Goal: Task Accomplishment & Management: Complete application form

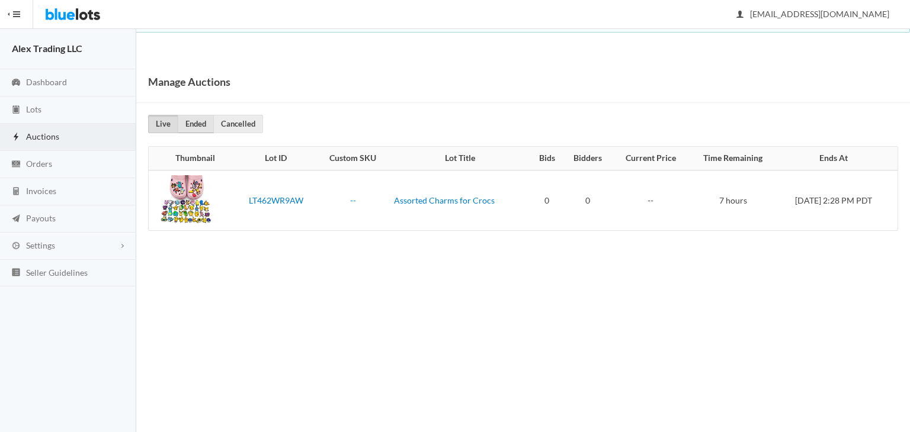
click at [188, 126] on link "Ended" at bounding box center [196, 124] width 36 height 18
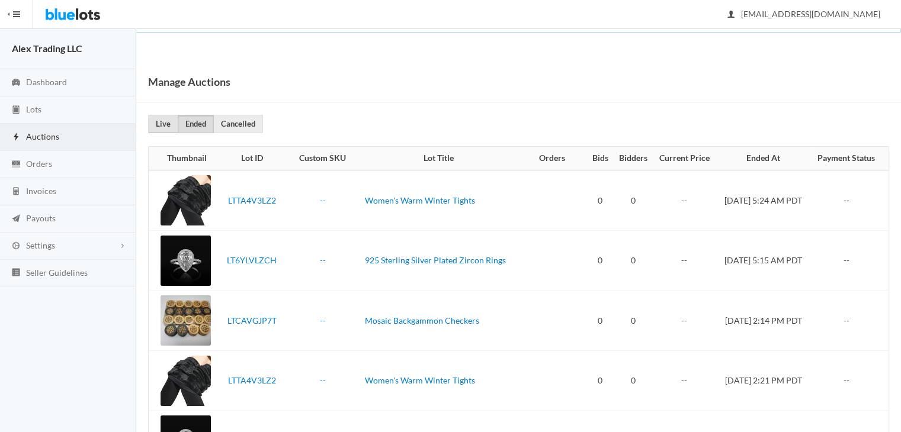
click at [166, 126] on link "Live" at bounding box center [163, 124] width 30 height 18
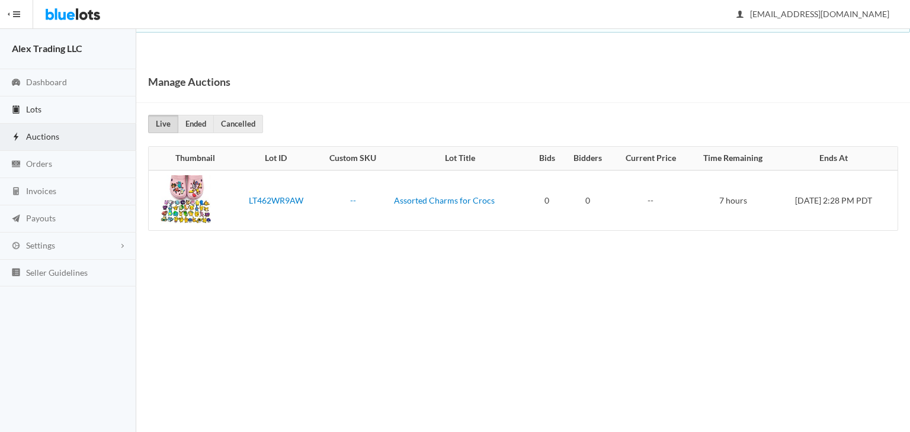
click at [73, 115] on link "Lots" at bounding box center [68, 110] width 136 height 27
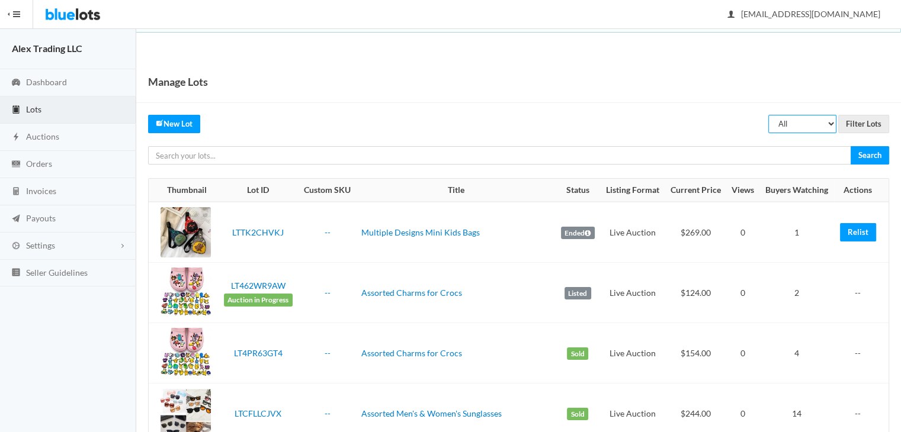
click at [816, 130] on select "All Draft Unreviewed Rejected Scheduled Listed Sold Ended" at bounding box center [802, 124] width 68 height 18
select select "ended"
click at [769, 115] on select "All Draft Unreviewed Rejected Scheduled Listed Sold Ended" at bounding box center [802, 124] width 68 height 18
click at [870, 120] on input "Filter Lots" at bounding box center [863, 124] width 51 height 18
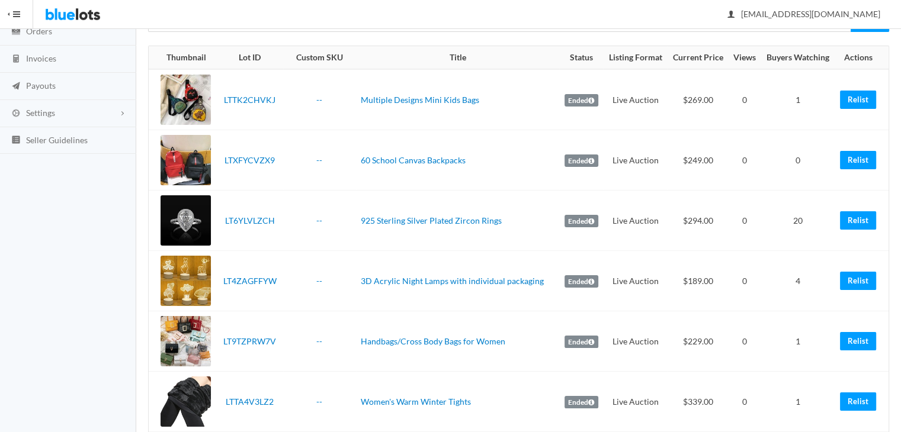
scroll to position [142, 0]
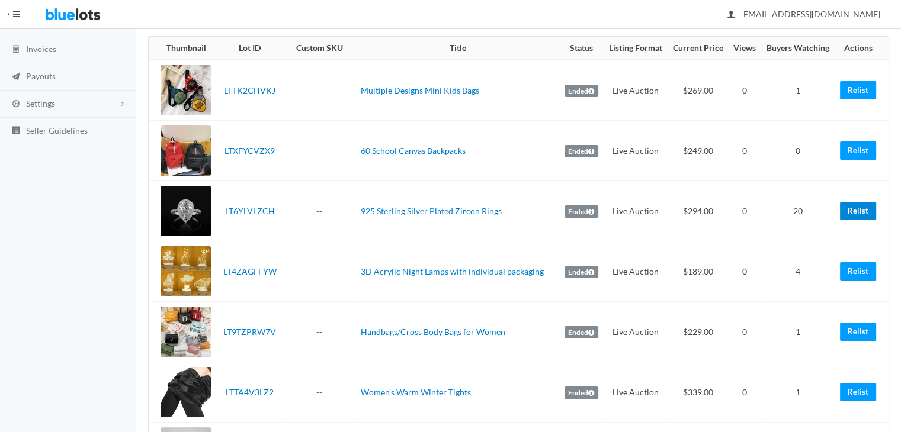
click at [860, 216] on link "Relist" at bounding box center [858, 211] width 36 height 18
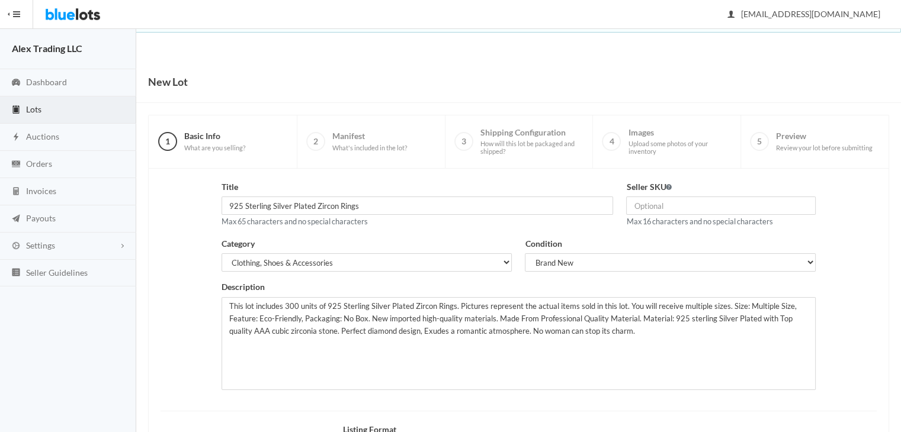
scroll to position [159, 0]
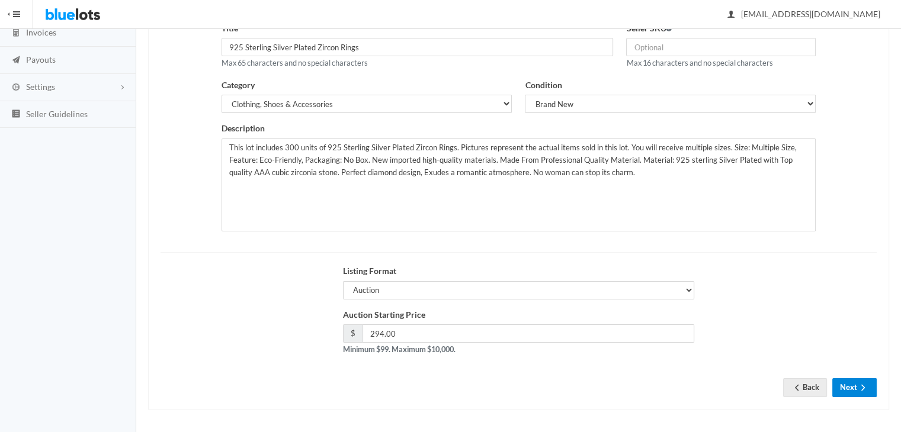
click at [852, 386] on button "Next" at bounding box center [854, 388] width 44 height 18
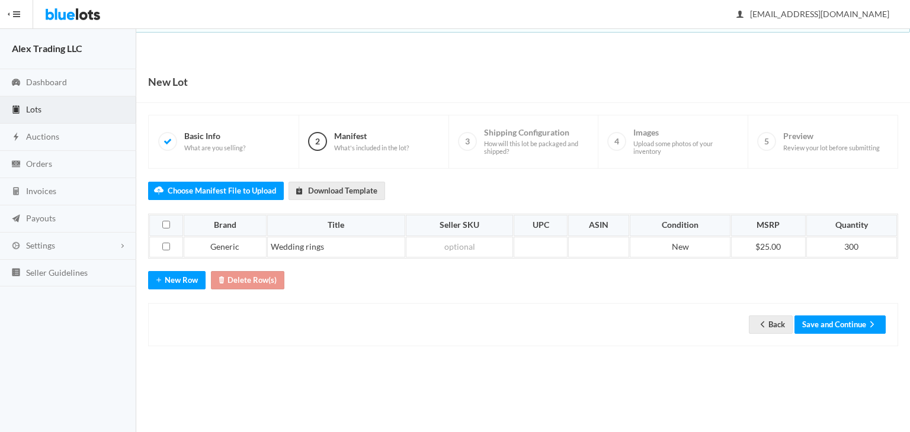
click at [909, 403] on body "Bluelots is for sale. If you are interested in purchasing the business, please …" at bounding box center [455, 216] width 910 height 432
click at [839, 330] on button "Save and Continue" at bounding box center [839, 325] width 91 height 18
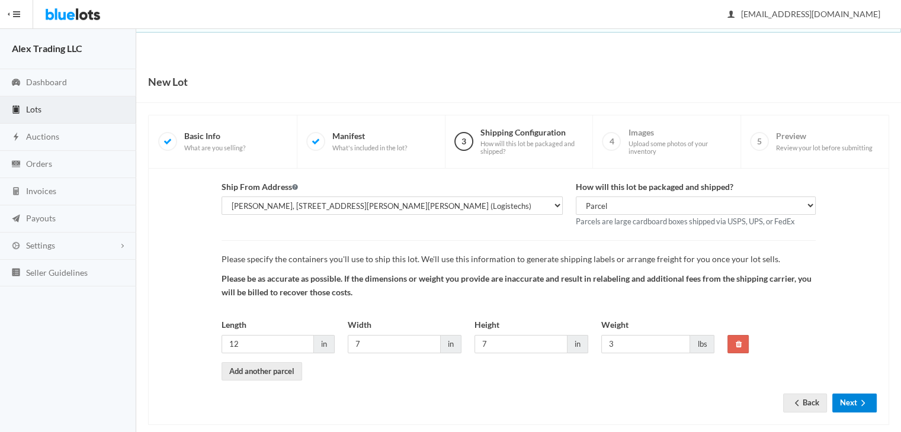
click at [860, 396] on button "Next" at bounding box center [854, 403] width 44 height 18
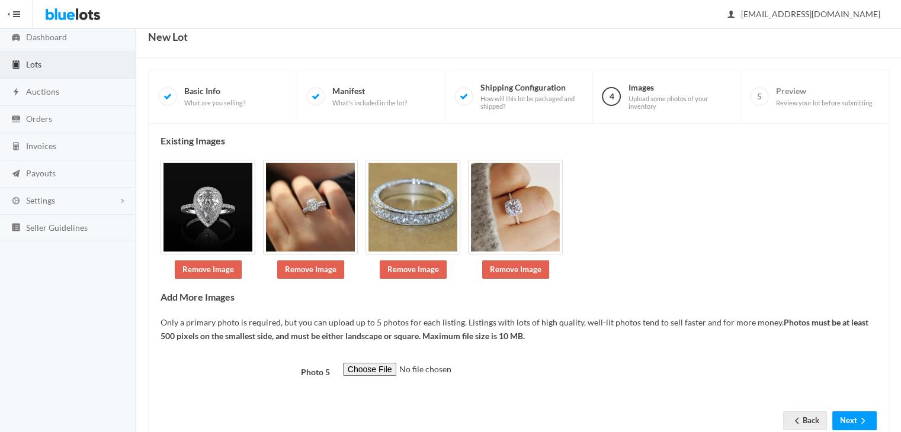
scroll to position [78, 0]
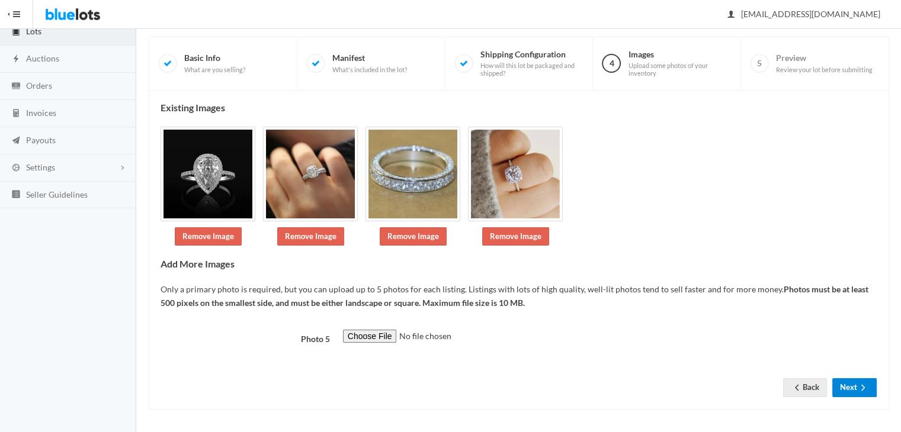
click at [848, 382] on button "Next" at bounding box center [854, 388] width 44 height 18
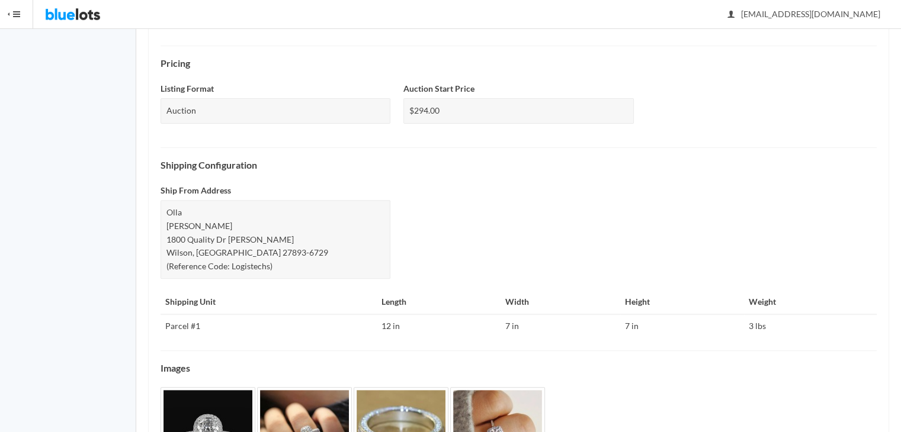
scroll to position [480, 0]
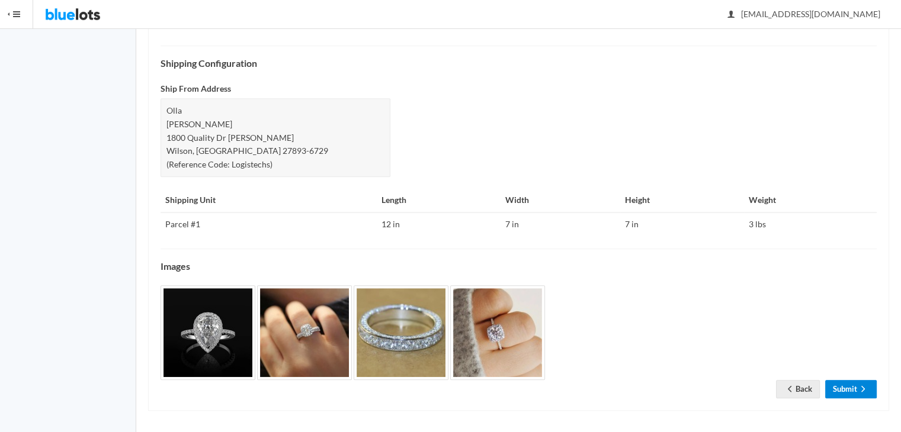
click at [865, 384] on icon "arrow forward" at bounding box center [863, 388] width 12 height 9
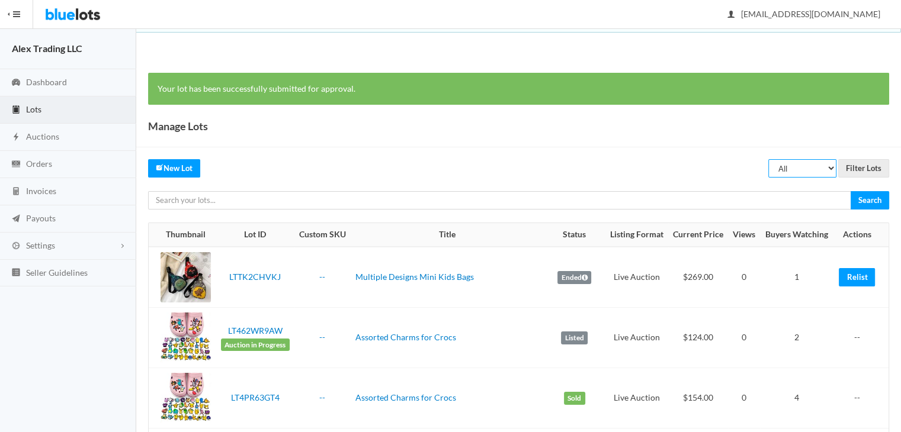
click at [820, 169] on select "All Draft Unreviewed Rejected Scheduled Listed Sold Ended" at bounding box center [802, 168] width 68 height 18
select select "ended"
click at [769, 159] on select "All Draft Unreviewed Rejected Scheduled Listed Sold Ended" at bounding box center [802, 168] width 68 height 18
click at [867, 172] on input "Filter Lots" at bounding box center [863, 168] width 51 height 18
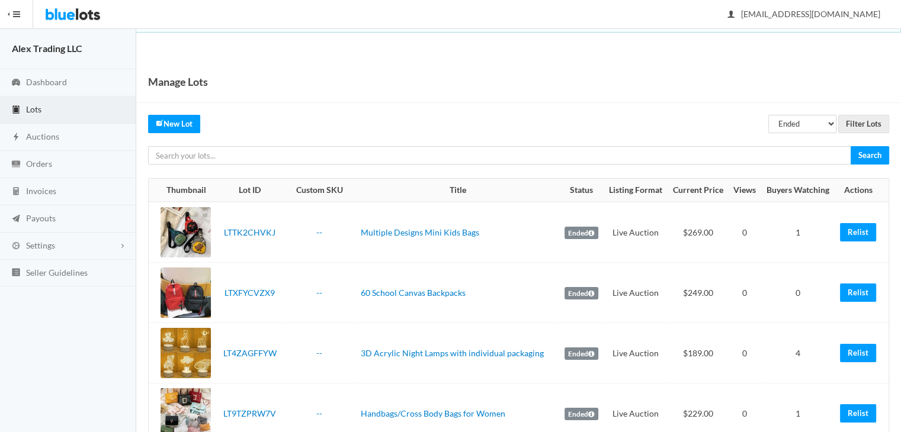
scroll to position [378, 0]
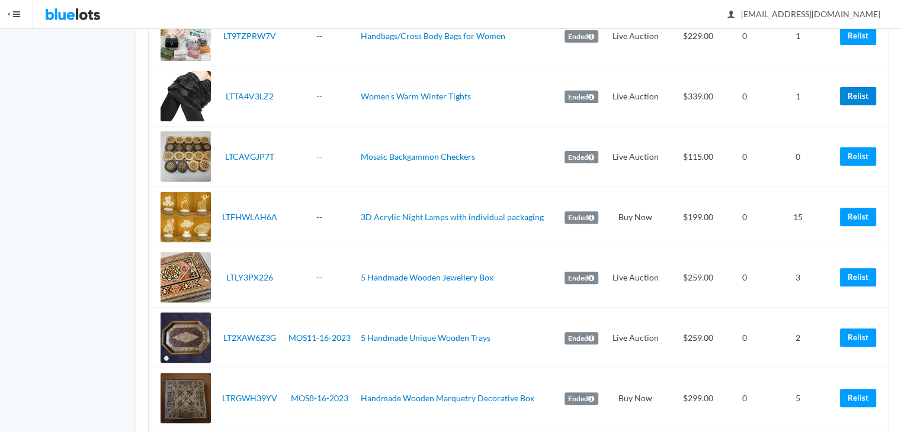
click at [848, 87] on link "Relist" at bounding box center [858, 96] width 36 height 18
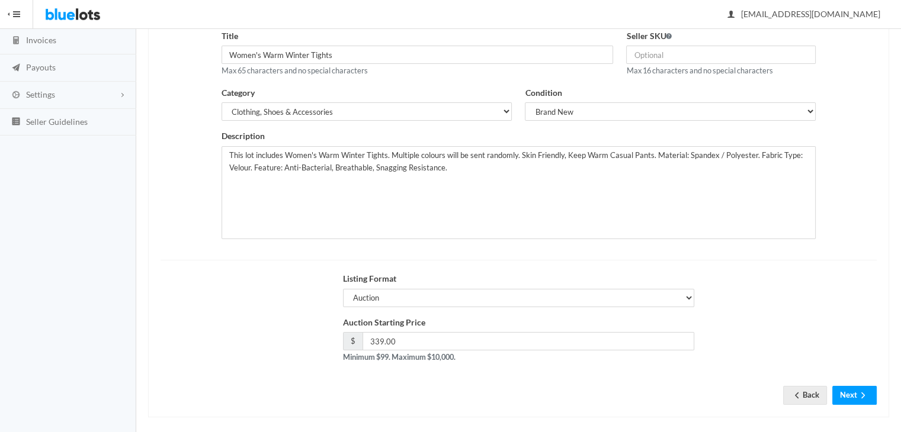
scroll to position [159, 0]
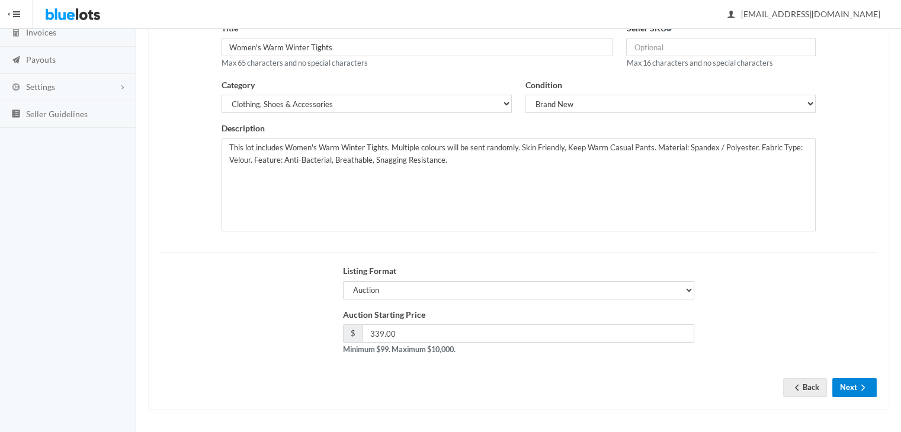
click at [852, 379] on button "Next" at bounding box center [854, 388] width 44 height 18
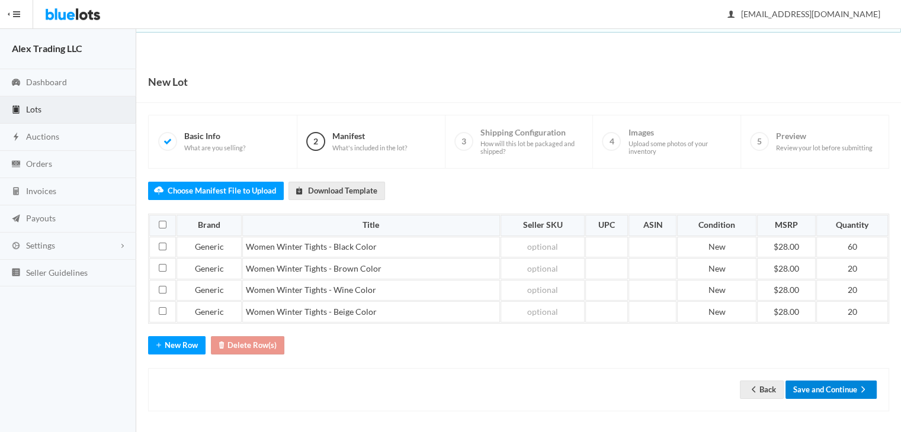
click at [840, 386] on button "Save and Continue" at bounding box center [831, 390] width 91 height 18
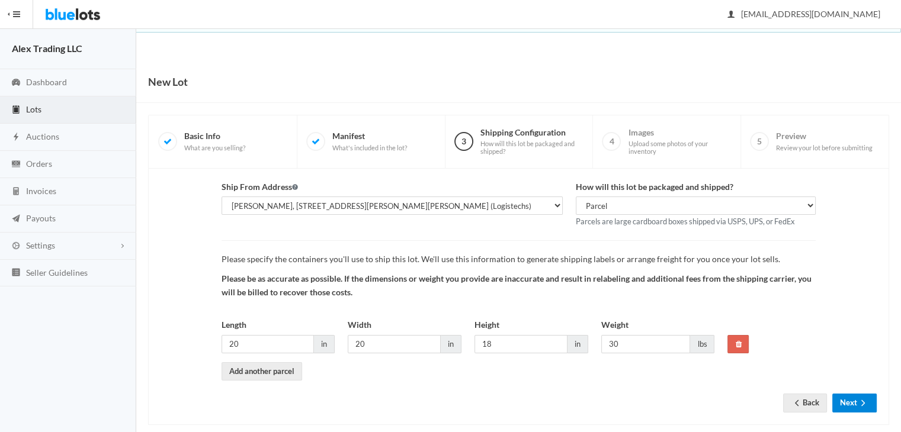
click at [867, 405] on icon "arrow forward" at bounding box center [863, 403] width 12 height 9
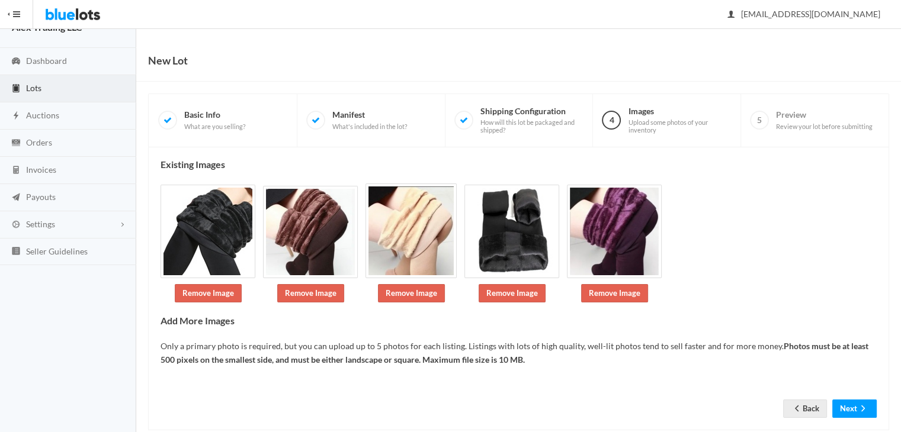
scroll to position [43, 0]
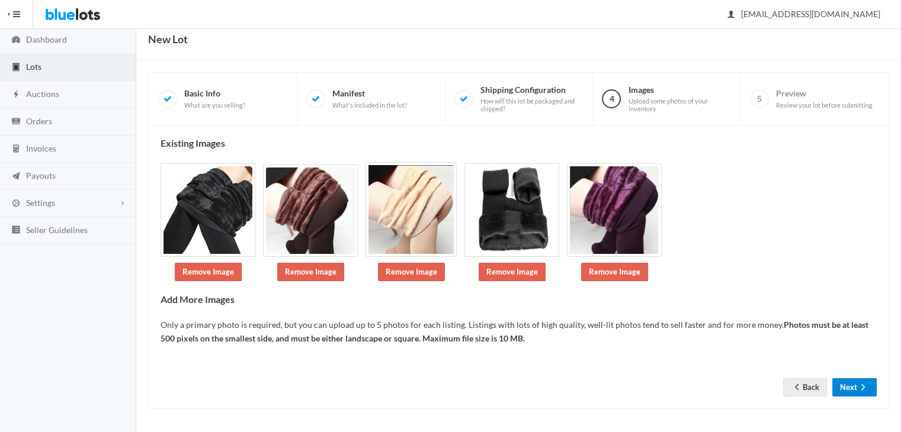
click at [847, 389] on button "Next" at bounding box center [854, 388] width 44 height 18
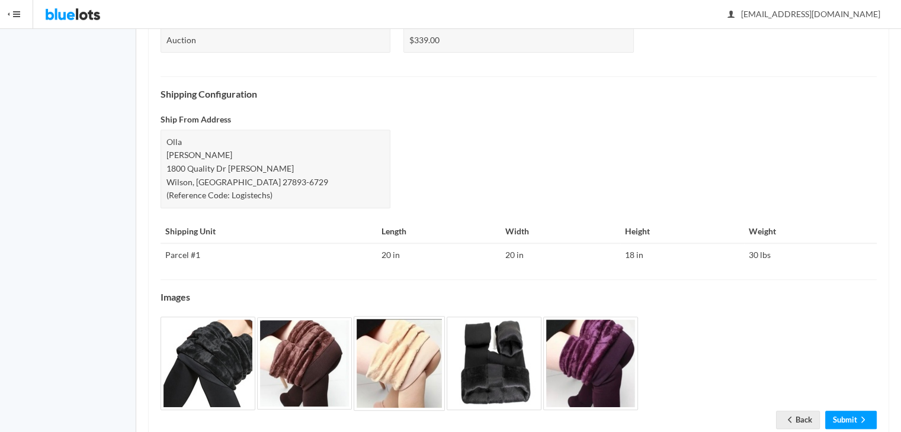
scroll to position [467, 0]
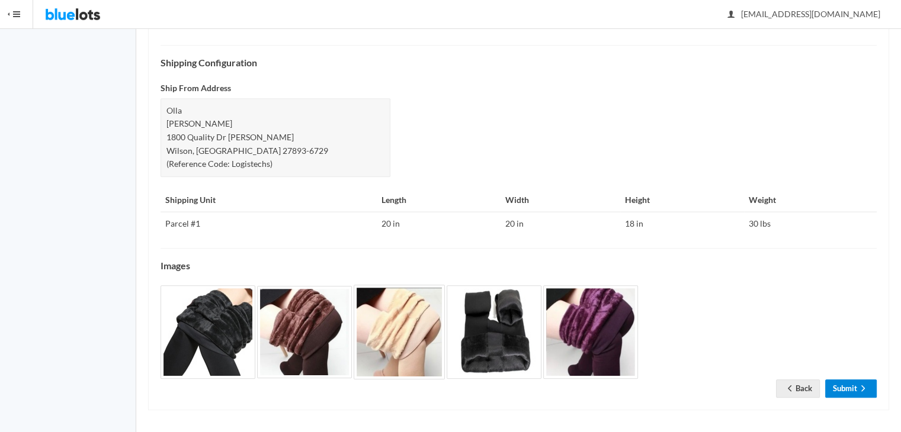
click at [848, 381] on link "Submit" at bounding box center [851, 389] width 52 height 18
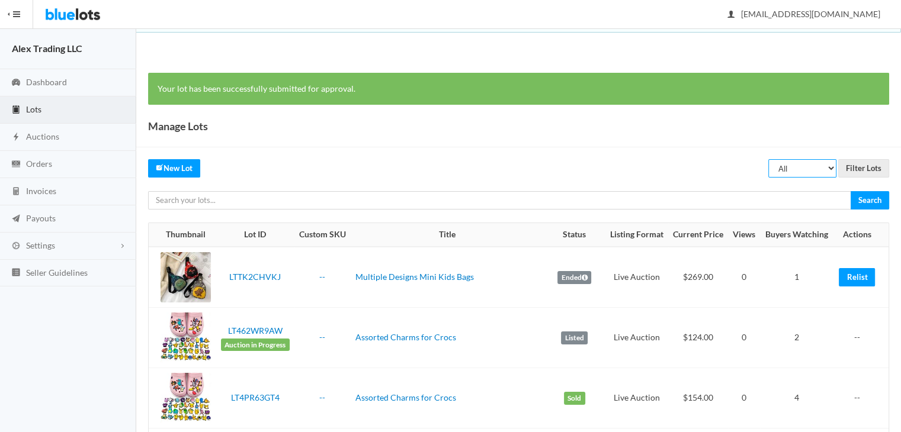
click at [805, 177] on select "All Draft Unreviewed Rejected Scheduled Listed Sold Ended" at bounding box center [802, 168] width 68 height 18
select select "ended"
click at [769, 159] on select "All Draft Unreviewed Rejected Scheduled Listed Sold Ended" at bounding box center [802, 168] width 68 height 18
click at [867, 167] on input "Filter Lots" at bounding box center [863, 168] width 51 height 18
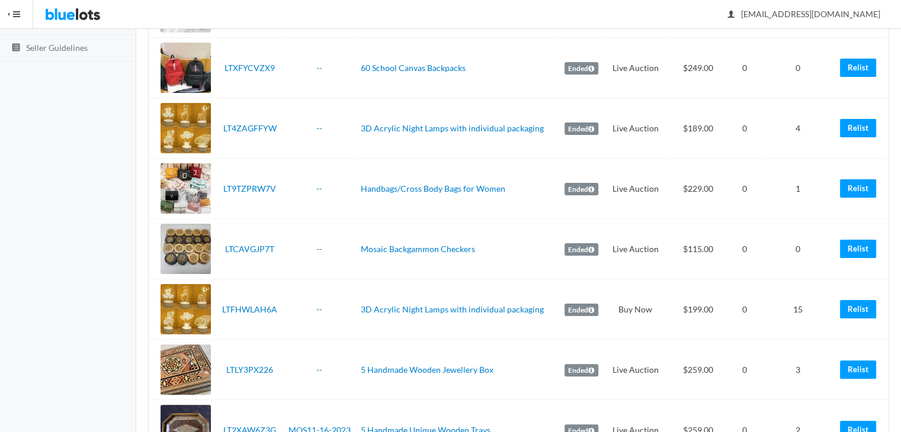
scroll to position [230, 0]
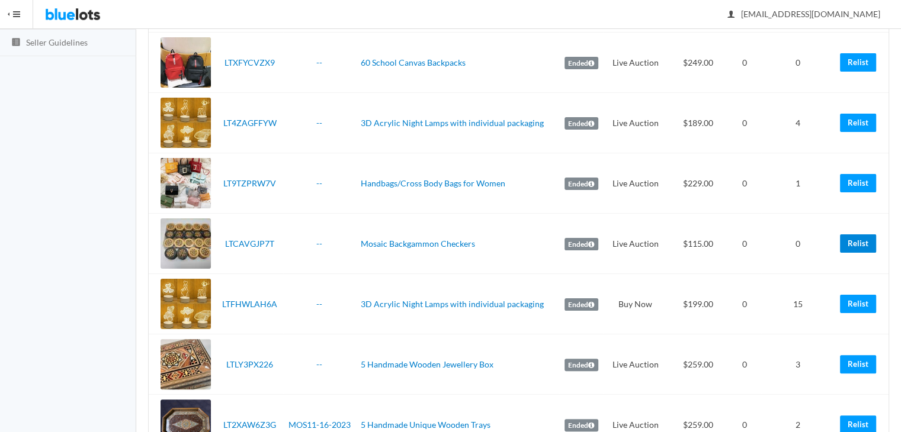
click at [851, 236] on link "Relist" at bounding box center [858, 244] width 36 height 18
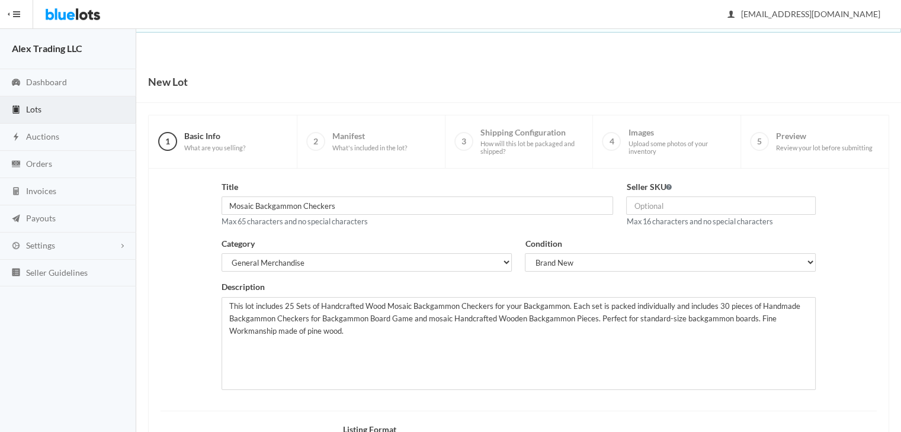
scroll to position [159, 0]
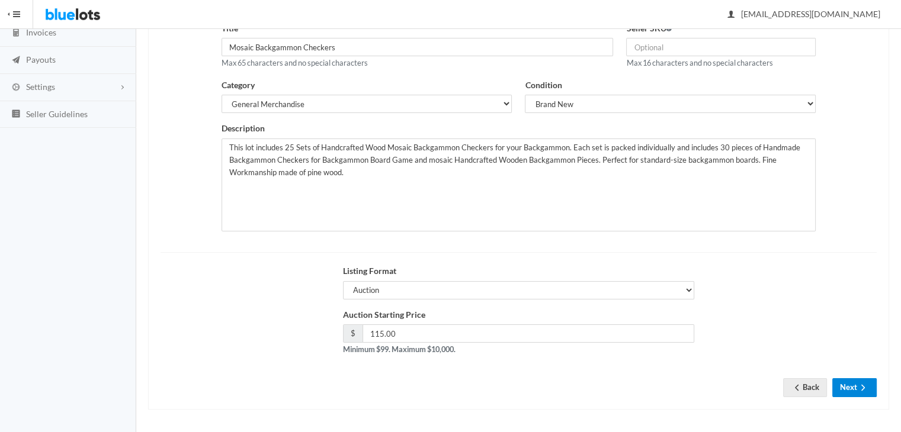
click at [862, 379] on button "Next" at bounding box center [854, 388] width 44 height 18
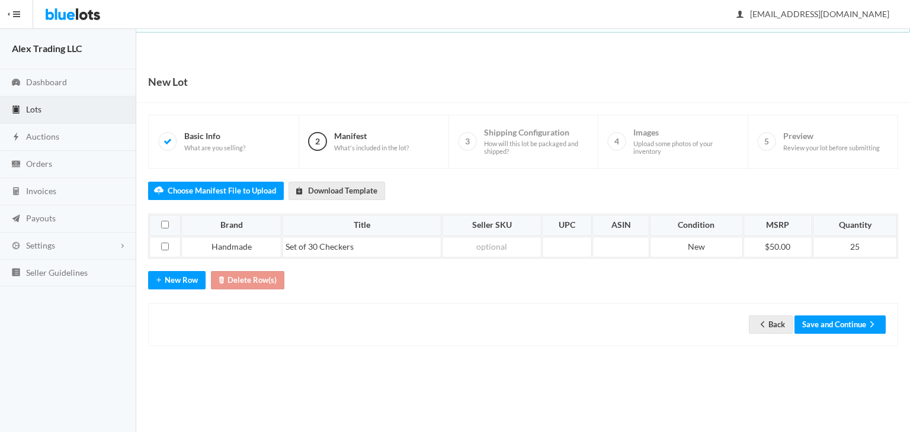
click at [851, 312] on div "Back Save and Continue" at bounding box center [523, 324] width 750 height 43
click at [852, 320] on button "Save and Continue" at bounding box center [839, 325] width 91 height 18
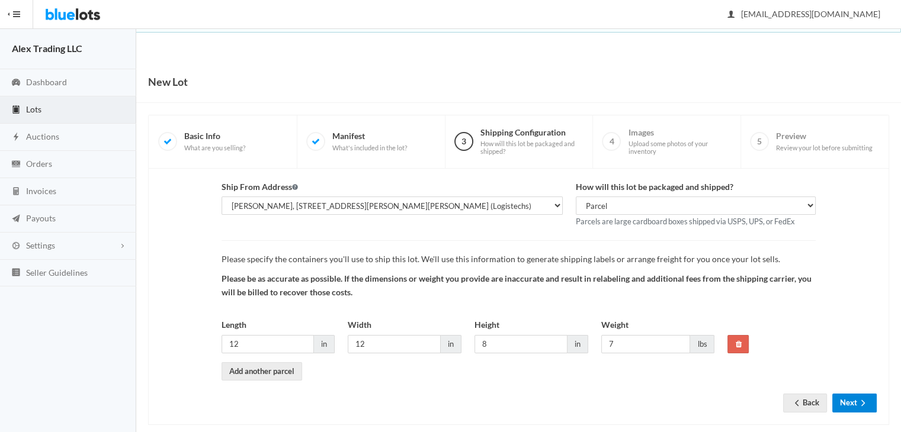
click at [866, 399] on icon "arrow forward" at bounding box center [863, 403] width 12 height 9
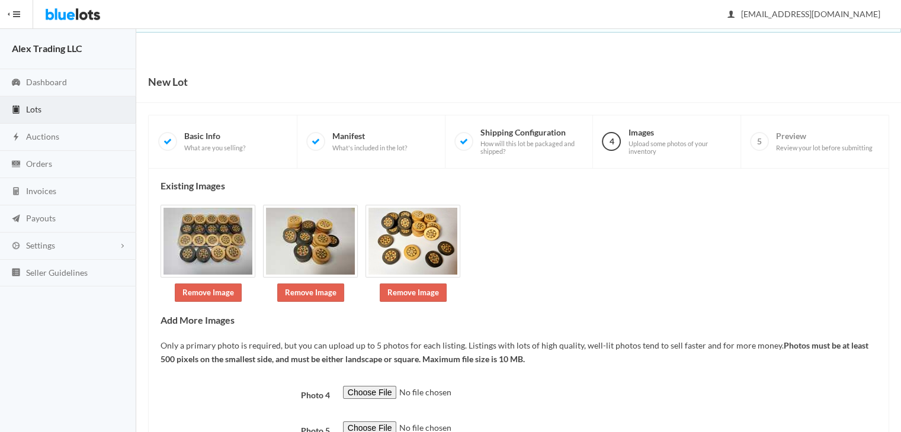
scroll to position [92, 0]
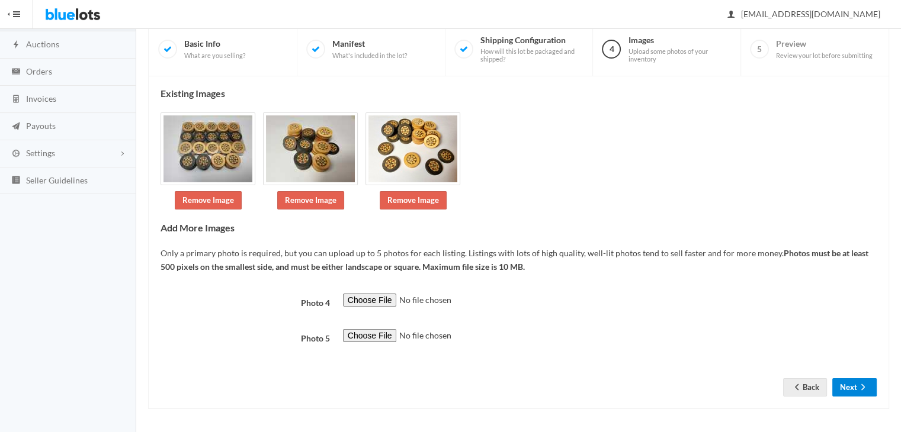
click at [855, 392] on button "Next" at bounding box center [854, 388] width 44 height 18
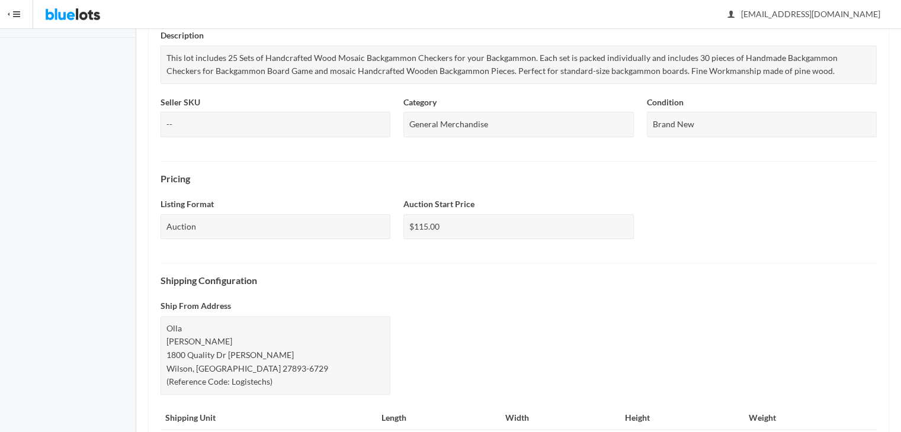
scroll to position [444, 0]
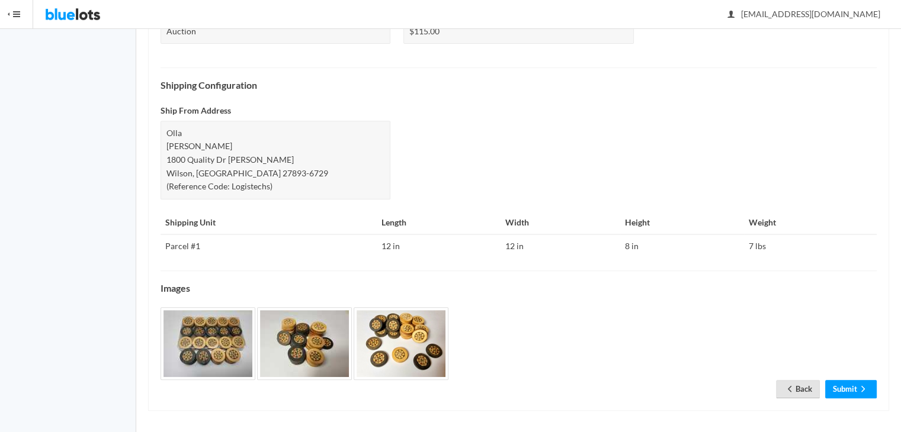
click at [801, 384] on link "Back" at bounding box center [798, 389] width 44 height 18
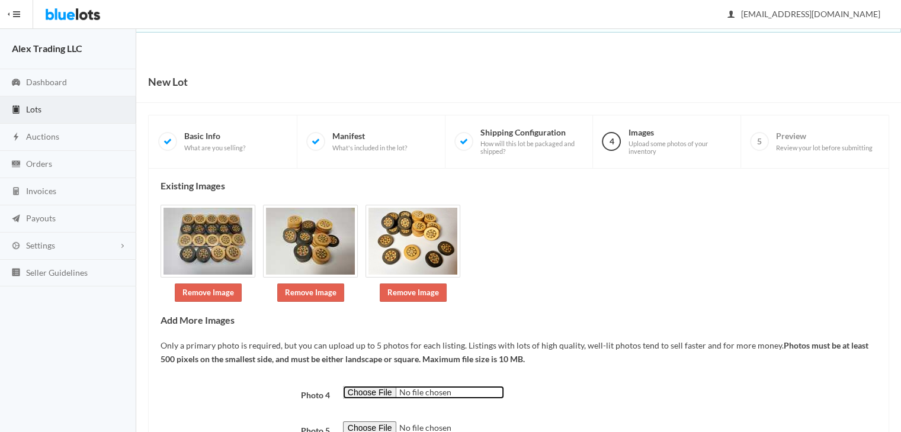
click at [386, 387] on input "file" at bounding box center [423, 393] width 161 height 14
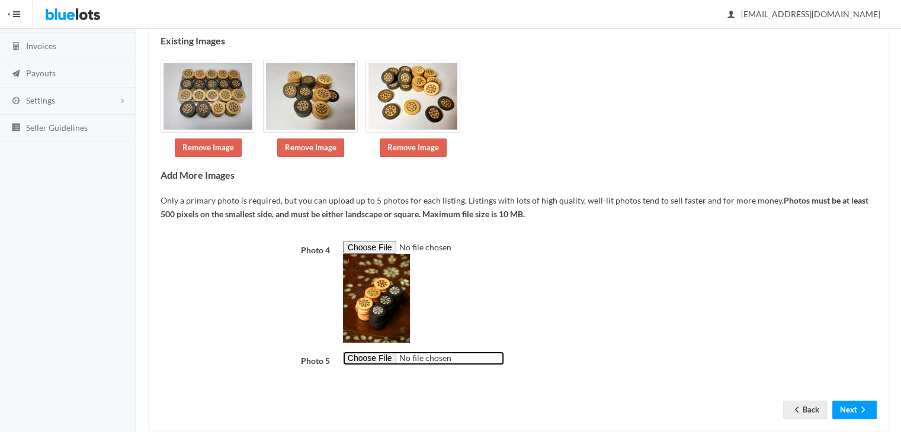
click at [383, 358] on input "file" at bounding box center [423, 359] width 161 height 14
click at [813, 274] on div at bounding box center [609, 292] width 547 height 102
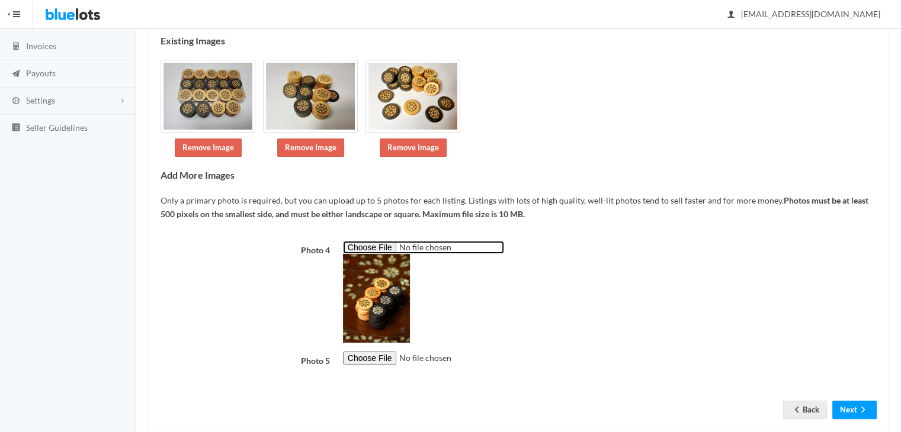
click at [379, 243] on input "file" at bounding box center [423, 248] width 161 height 14
type input "C:\fakepath\43865b63-6c79-41d3-b686-690b8f6c35a2.jpg"
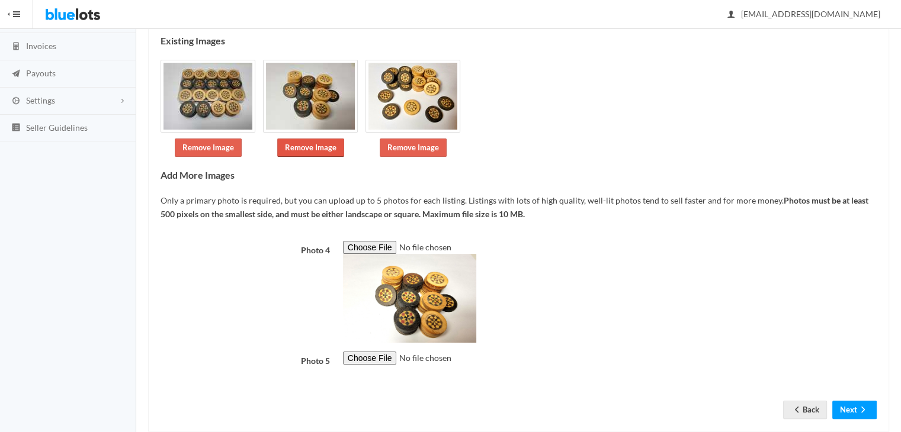
click at [318, 145] on link "Remove Image" at bounding box center [310, 148] width 67 height 18
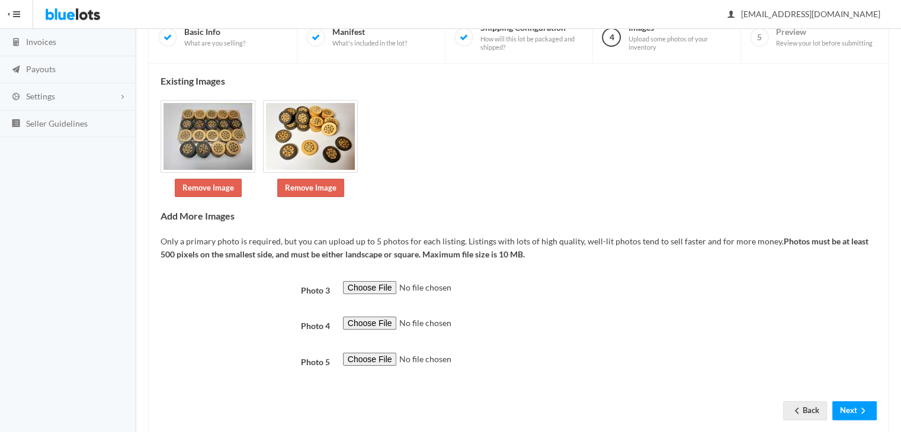
scroll to position [172, 0]
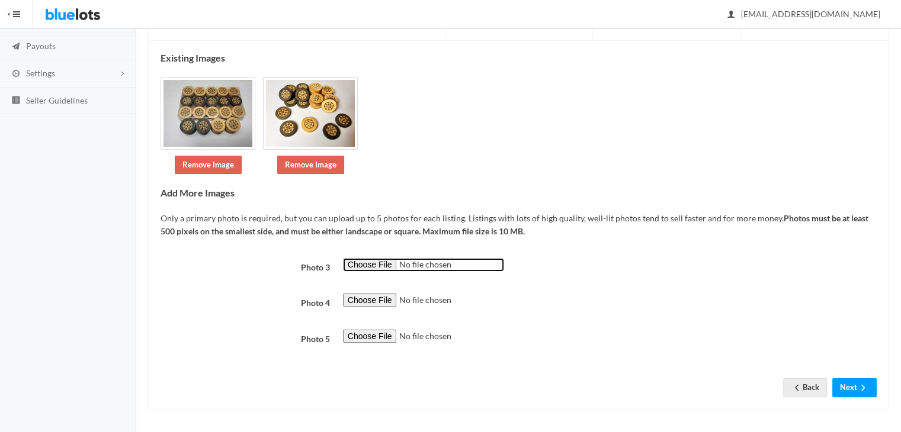
click at [384, 264] on input "file" at bounding box center [423, 265] width 161 height 14
click at [227, 159] on link "Remove Image" at bounding box center [208, 165] width 67 height 18
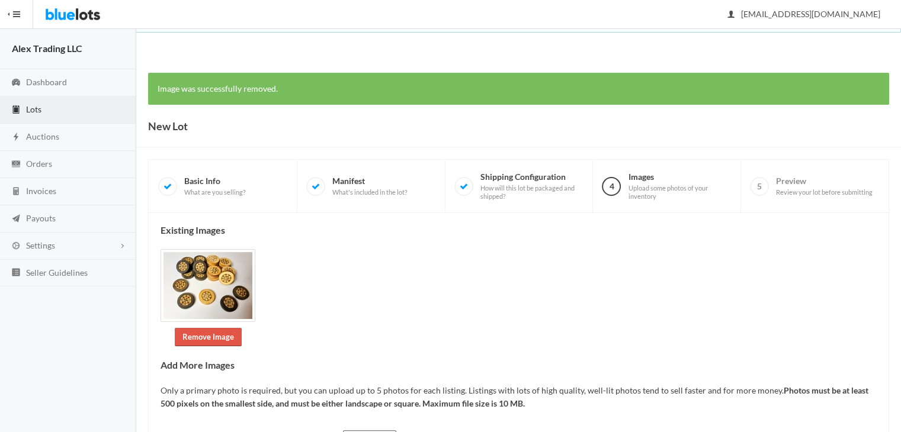
click at [208, 335] on link "Remove Image" at bounding box center [208, 337] width 67 height 18
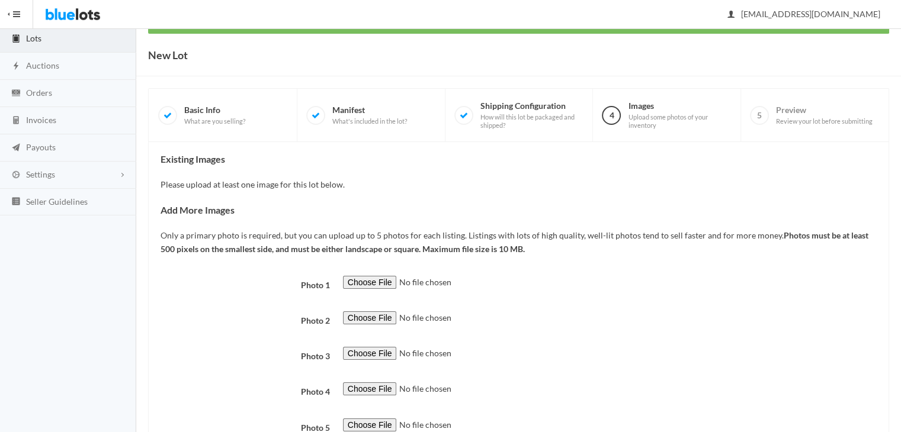
scroll to position [73, 0]
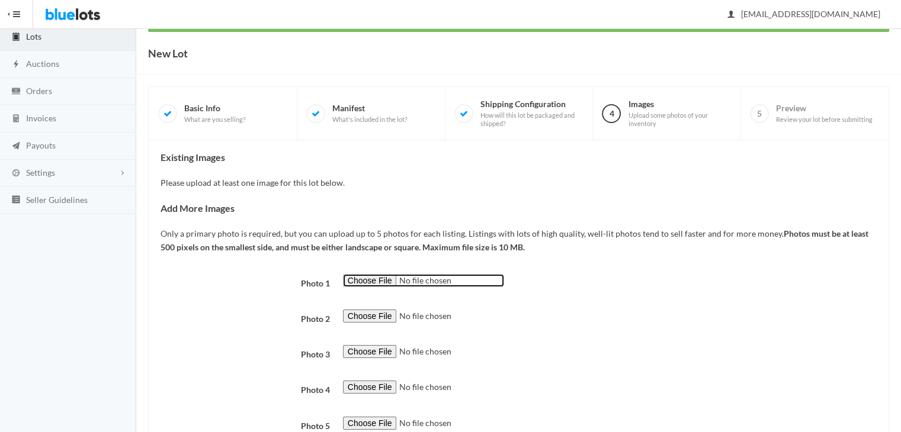
click at [380, 275] on input "file" at bounding box center [423, 281] width 161 height 14
type input "C:\fakepath\bfcc1723-cbe8-4fbd-90ba-380fea22877a.jpg"
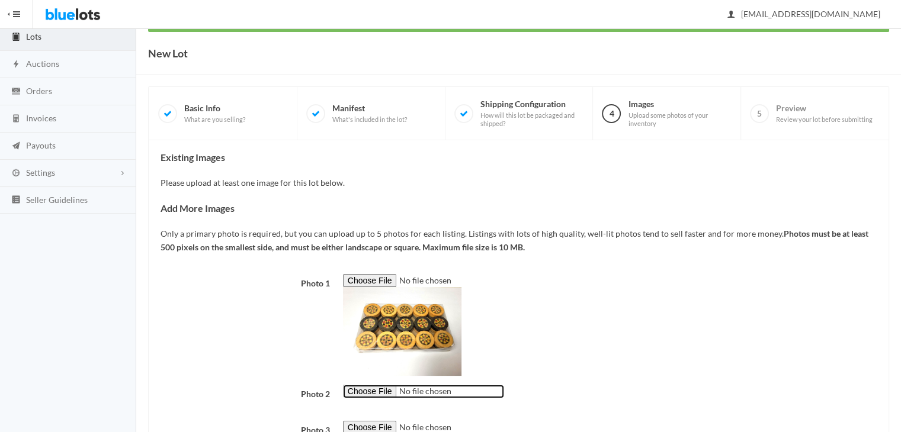
click at [377, 390] on input "file" at bounding box center [423, 392] width 161 height 14
type input "C:\fakepath\43865b63-6c79-41d3-b686-690b8f6c35a2.jpg"
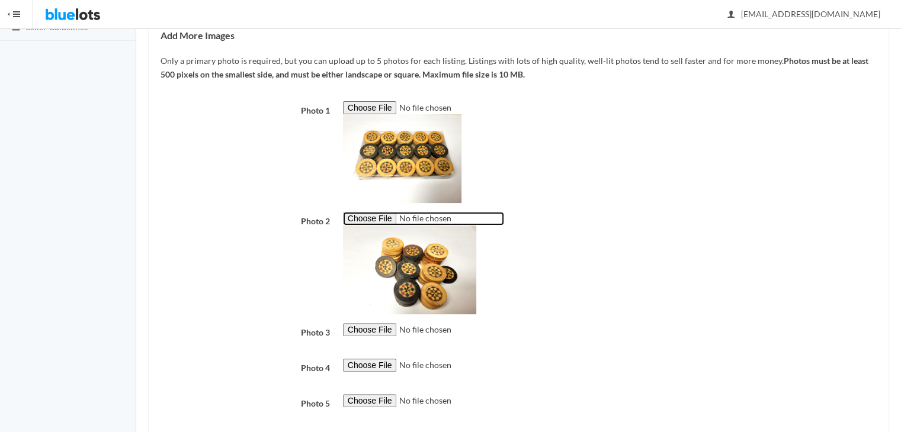
scroll to position [309, 0]
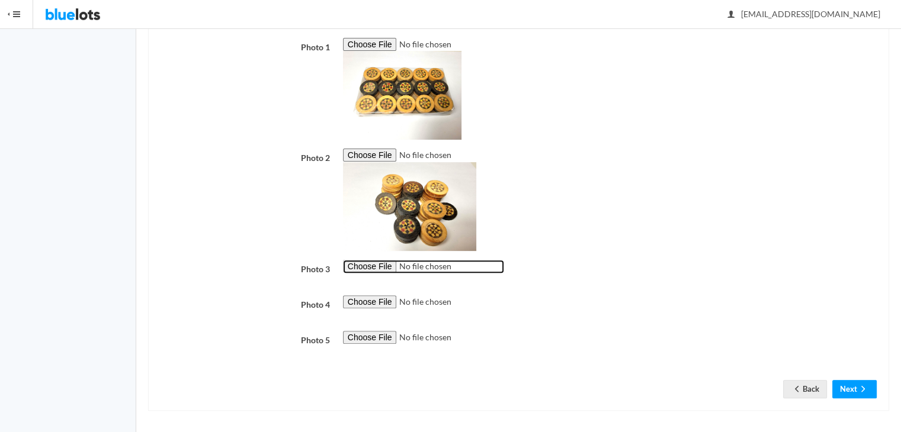
click at [383, 270] on input "file" at bounding box center [423, 267] width 161 height 14
type input "C:\fakepath\1895e253-ecec-4f1d-ab8b-7af97c9ec783.jpg"
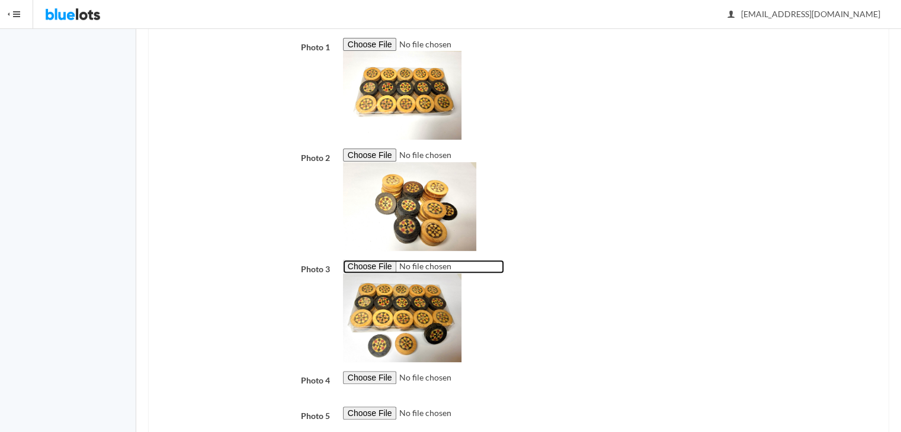
scroll to position [387, 0]
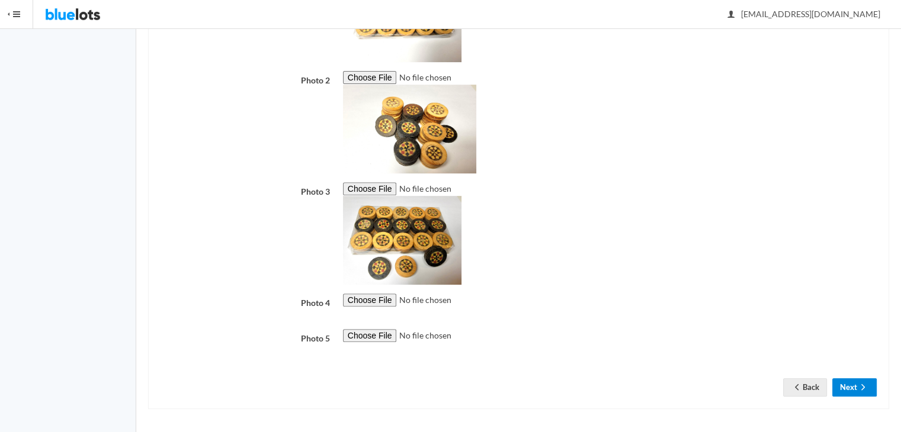
click at [862, 390] on icon "arrow forward" at bounding box center [863, 387] width 12 height 9
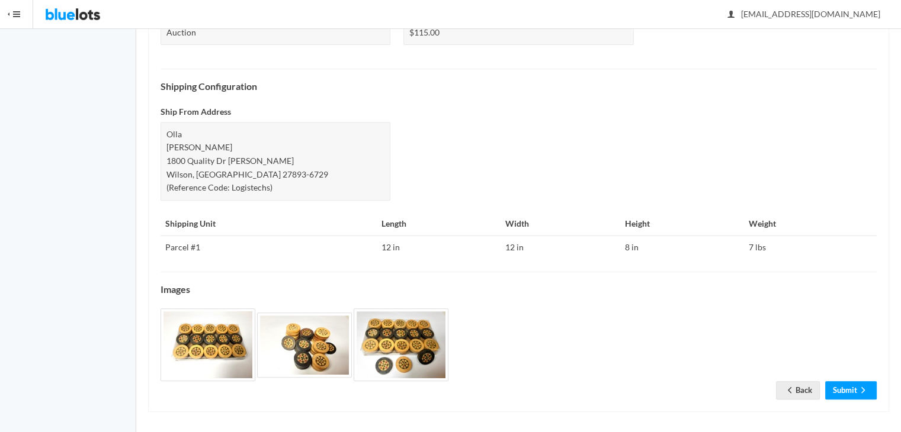
scroll to position [444, 0]
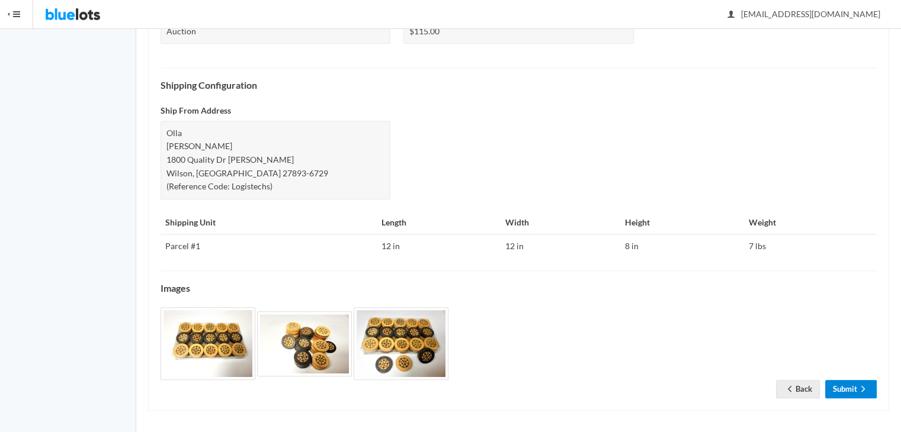
click at [862, 392] on ion-icon "arrow forward" at bounding box center [863, 389] width 12 height 11
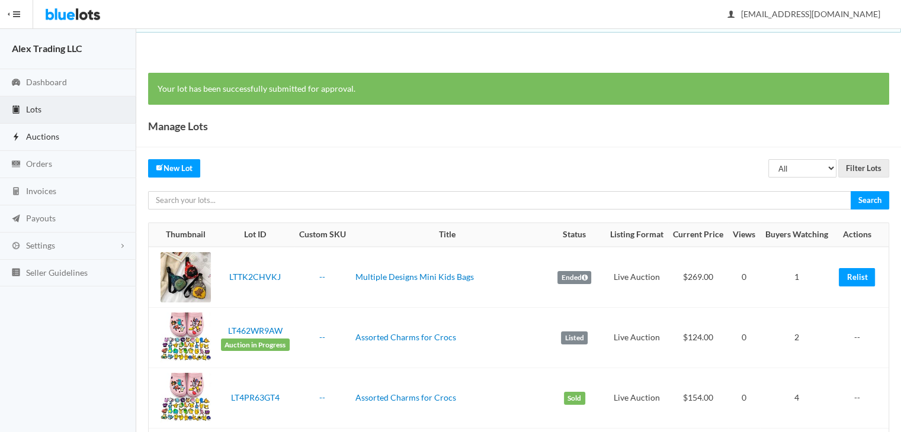
click at [56, 140] on span "Auctions" at bounding box center [42, 137] width 33 height 10
